Goal: Task Accomplishment & Management: Manage account settings

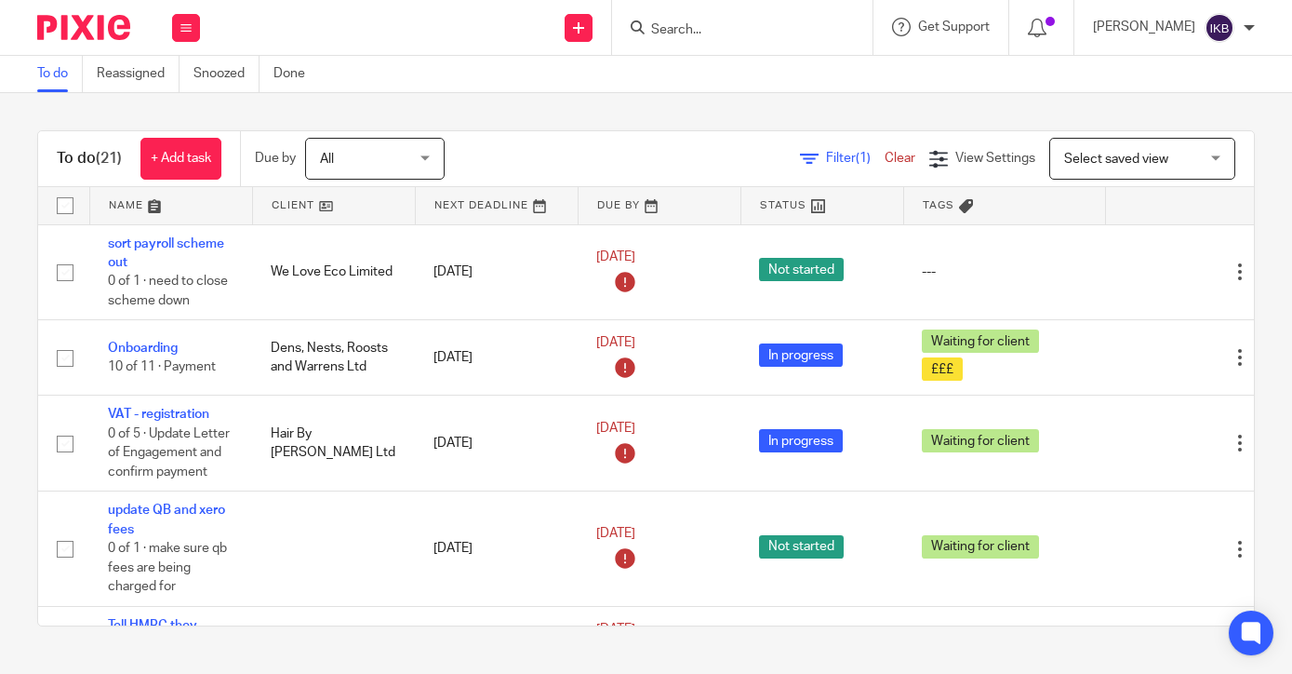
click at [700, 25] on input "Search" at bounding box center [732, 30] width 167 height 17
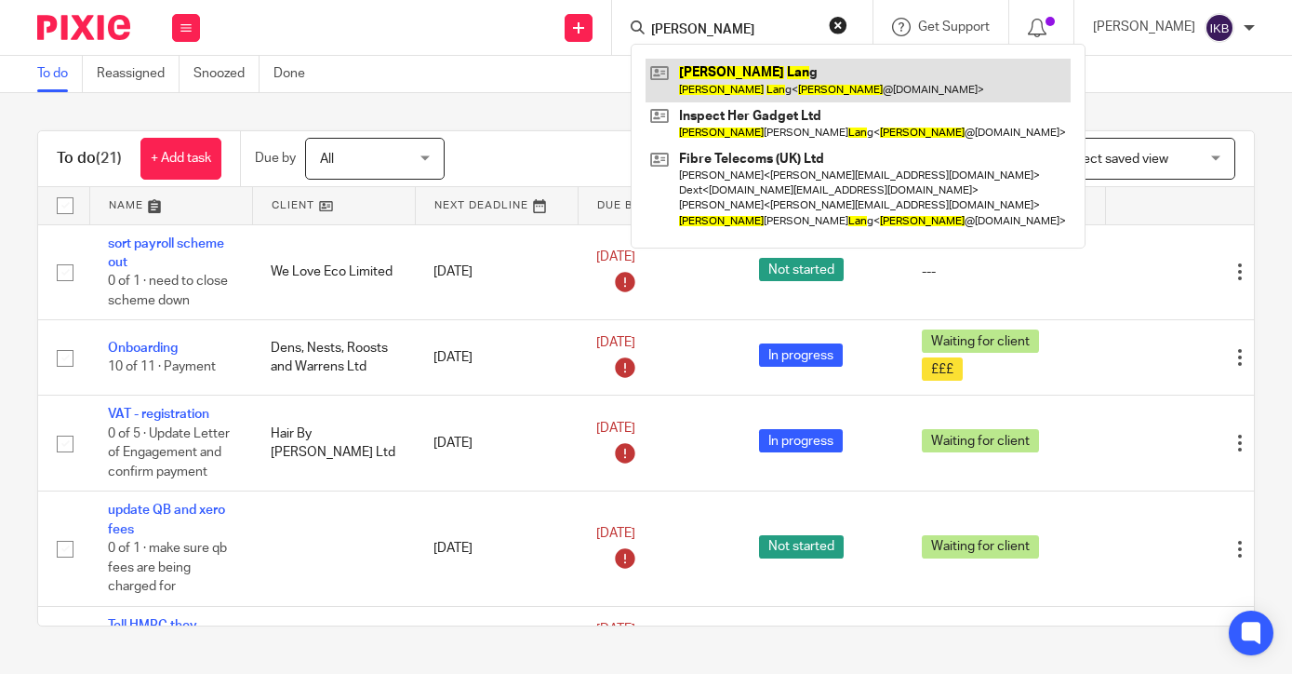
type input "[PERSON_NAME]"
click at [720, 85] on link at bounding box center [858, 80] width 425 height 43
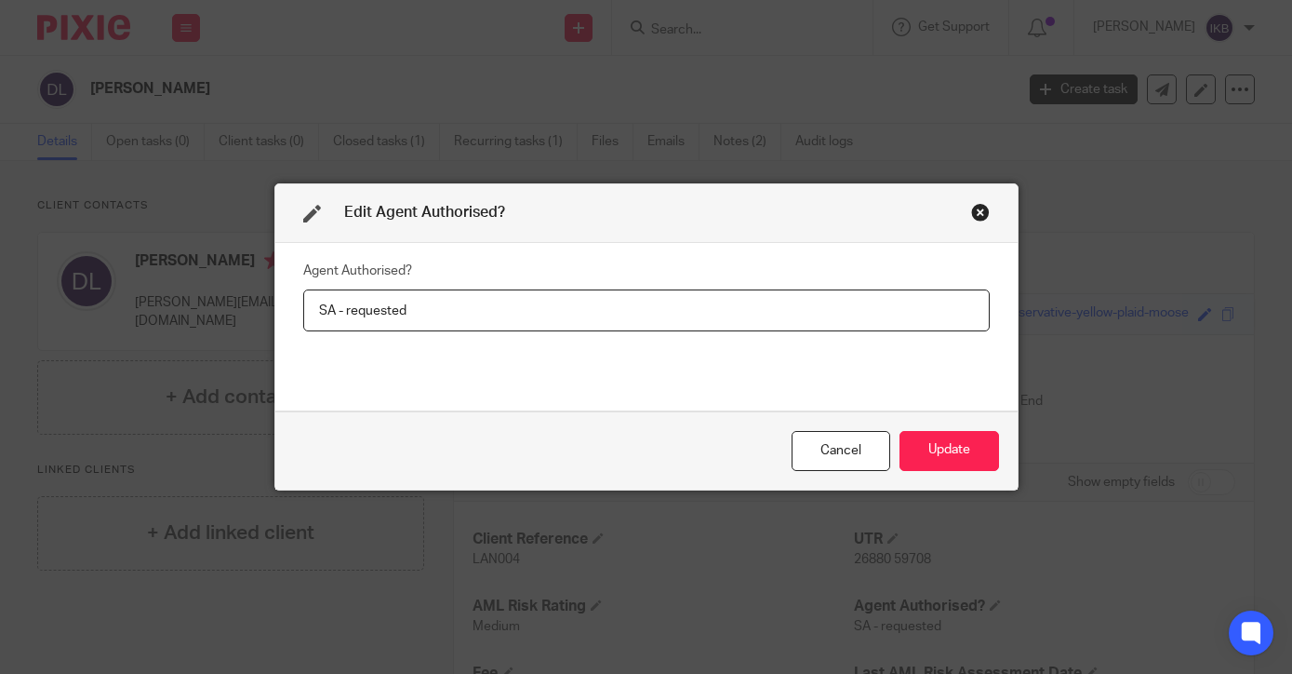
scroll to position [90, 0]
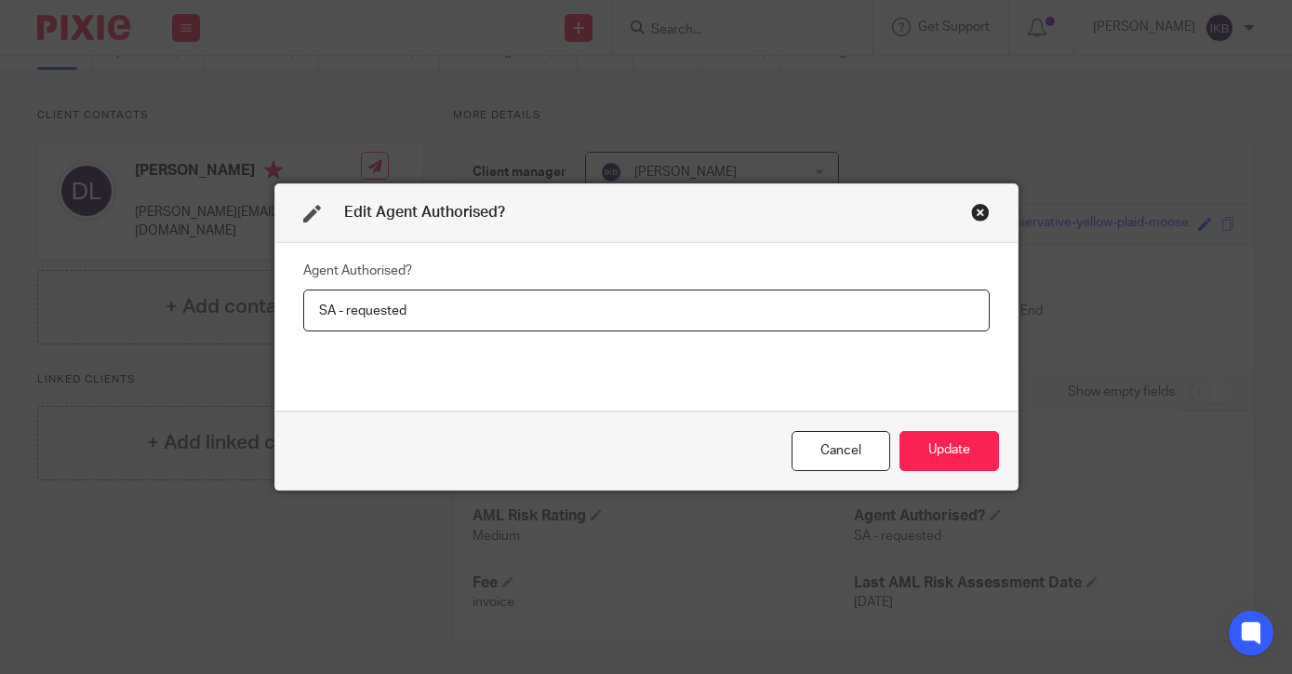
click at [427, 298] on input "SA - requested" at bounding box center [646, 310] width 687 height 42
drag, startPoint x: 421, startPoint y: 310, endPoint x: 345, endPoint y: 309, distance: 75.4
click at [345, 309] on input "SA - requested" at bounding box center [646, 310] width 687 height 42
type input "SA - Y"
click at [912, 467] on button "Update" at bounding box center [950, 451] width 100 height 40
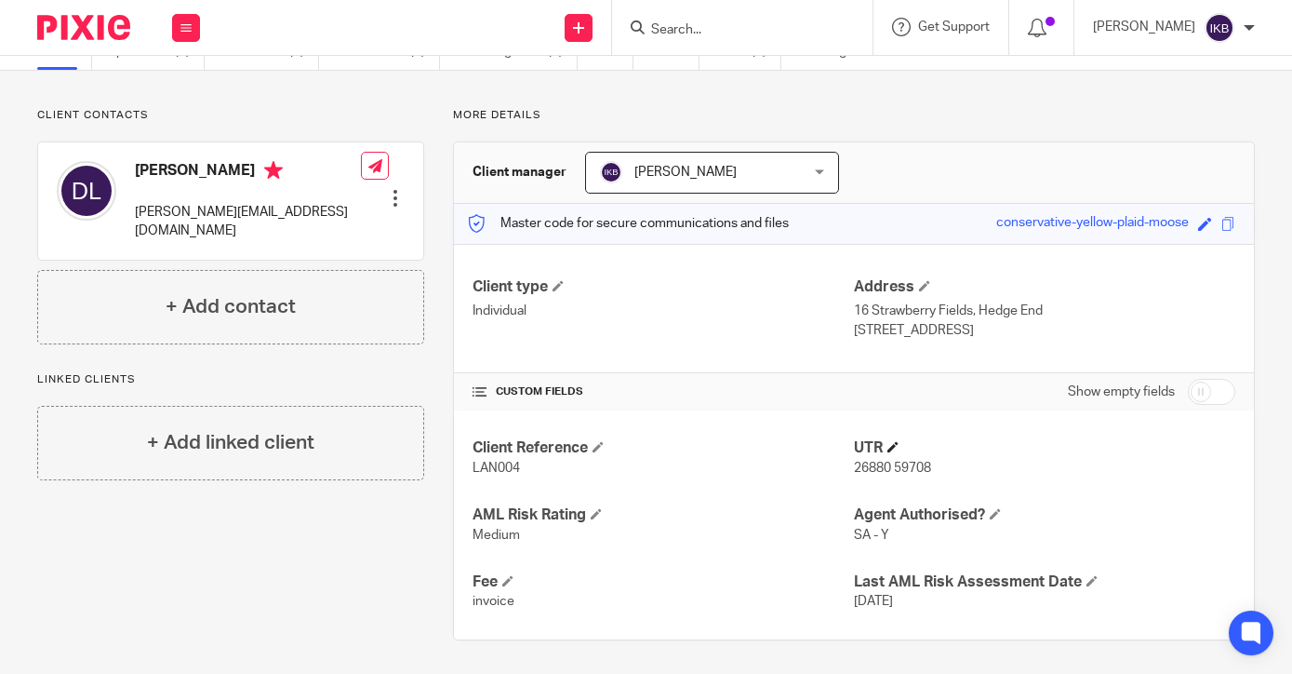
scroll to position [0, 0]
